Goal: Navigation & Orientation: Understand site structure

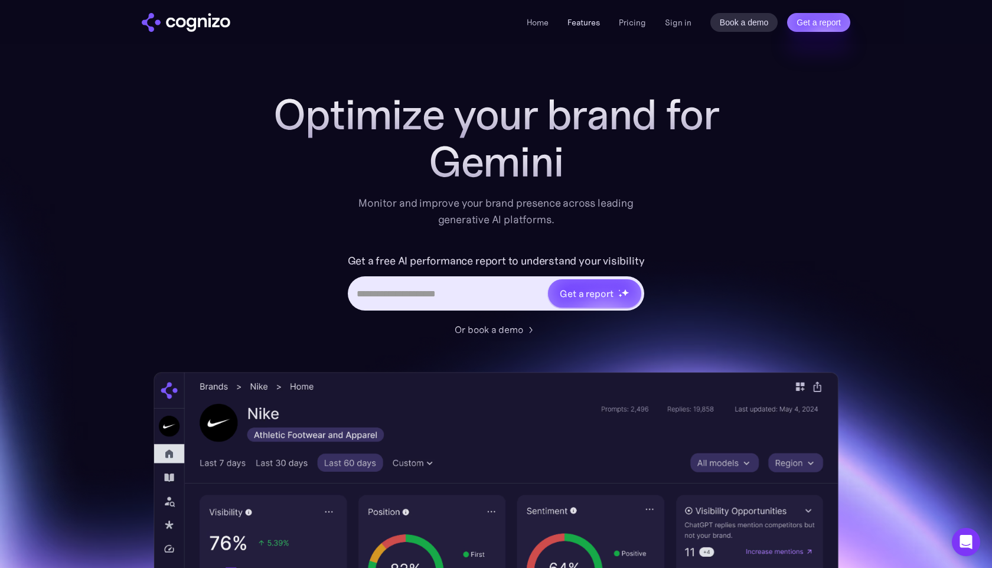
click at [592, 27] on link "Features" at bounding box center [584, 22] width 32 height 11
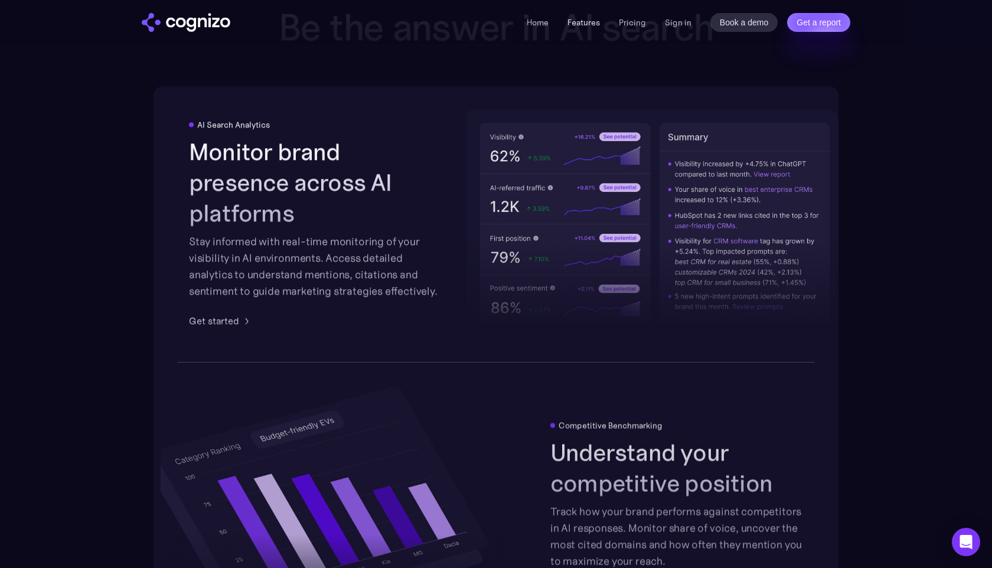
scroll to position [1840, 0]
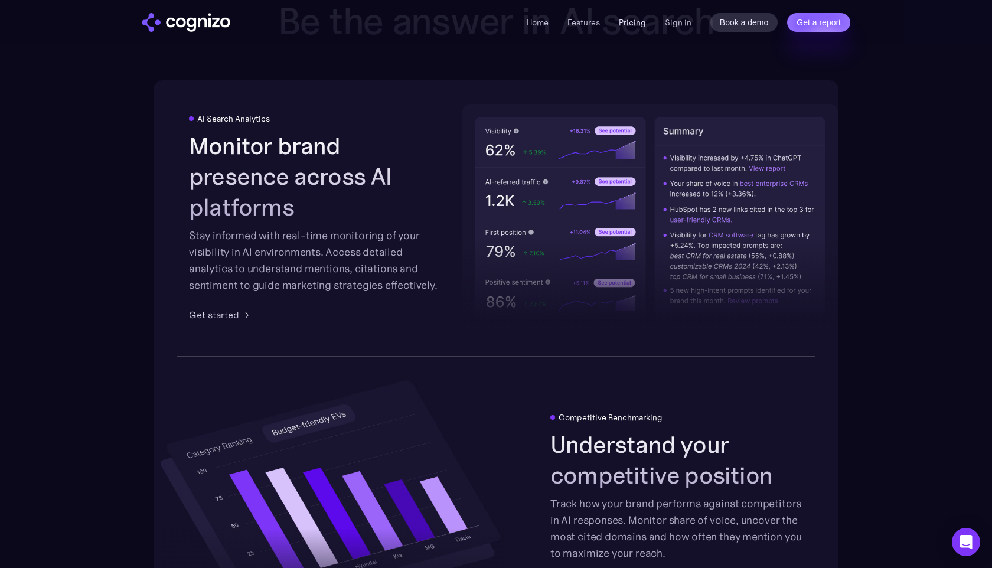
click at [628, 23] on link "Pricing" at bounding box center [632, 22] width 27 height 11
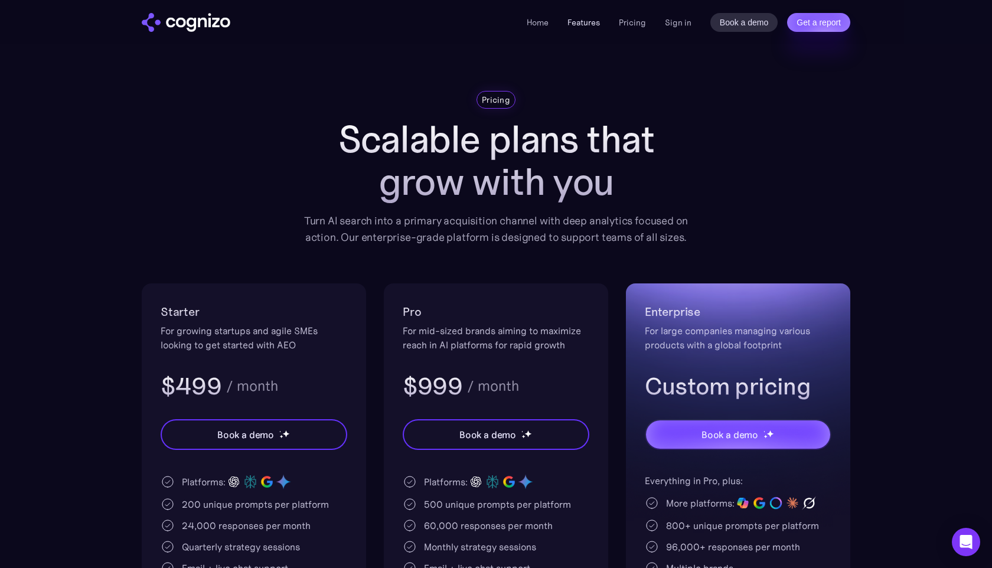
click at [587, 26] on link "Features" at bounding box center [584, 22] width 32 height 11
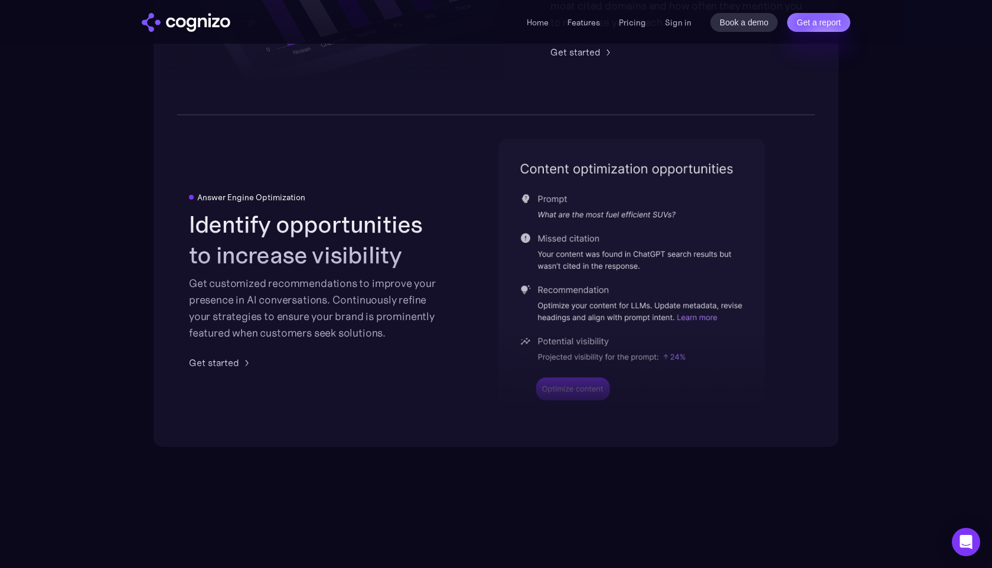
scroll to position [2375, 0]
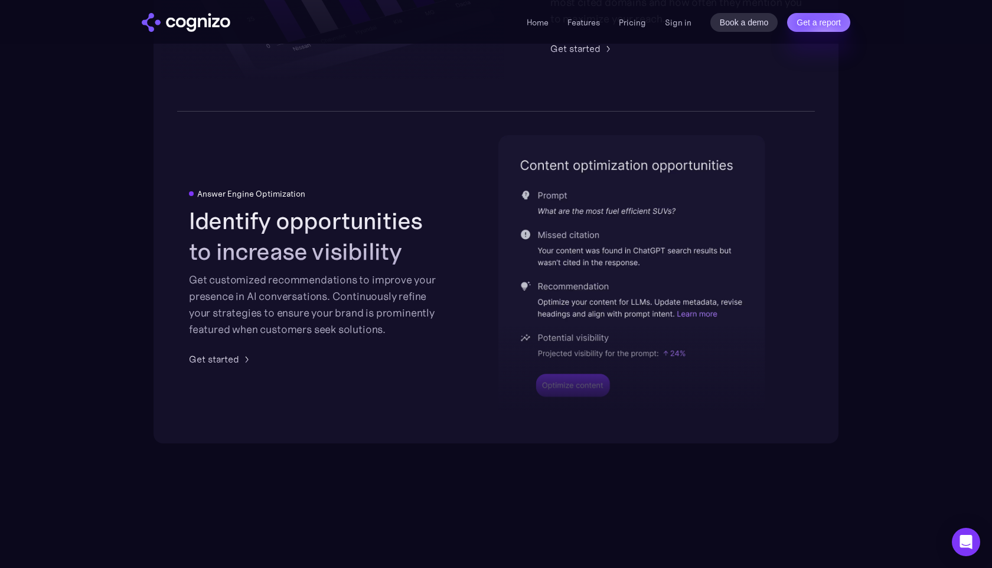
click at [537, 28] on li "Home" at bounding box center [538, 22] width 22 height 14
click at [539, 22] on link "Home" at bounding box center [538, 22] width 22 height 11
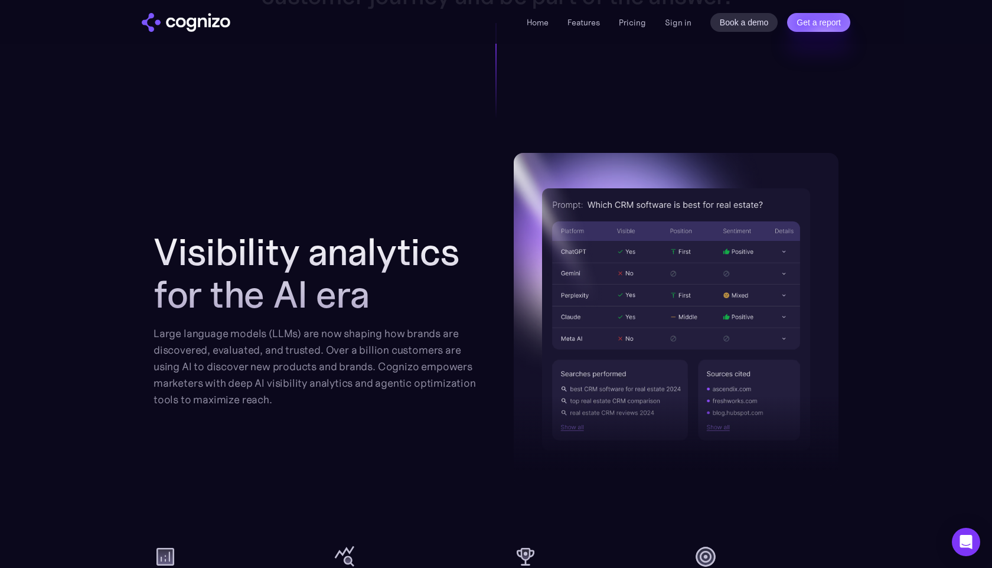
scroll to position [1169, 0]
